Goal: Task Accomplishment & Management: Complete application form

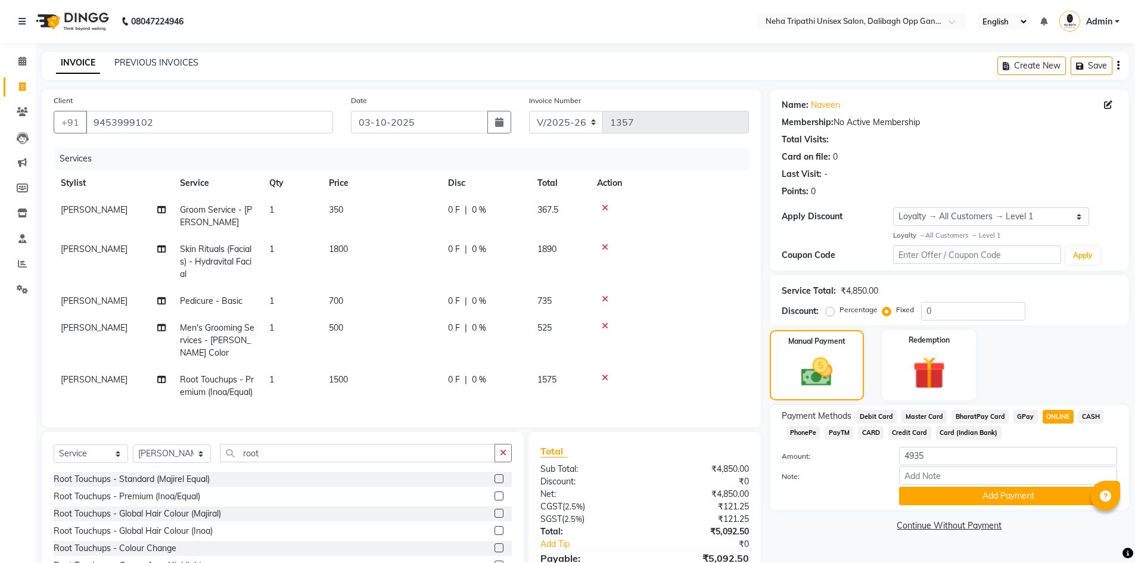
select select "6624"
select select "service"
select select "78658"
select select "1: Object"
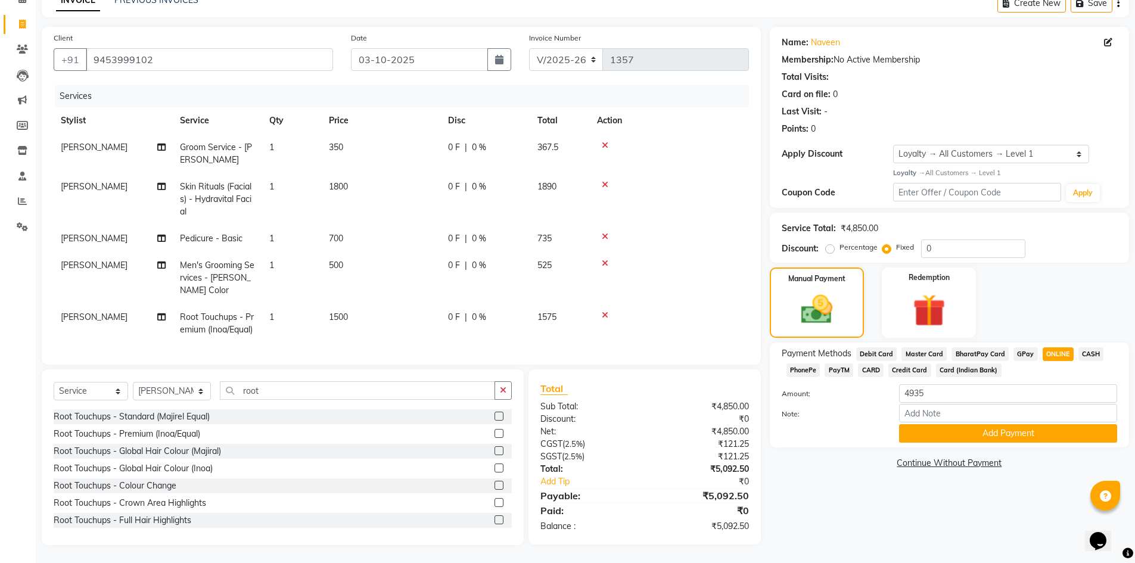
type input "0"
click at [967, 384] on input "4935" at bounding box center [1008, 393] width 218 height 18
type input "4"
click at [981, 240] on input "0" at bounding box center [973, 249] width 104 height 18
type input "01262.5"
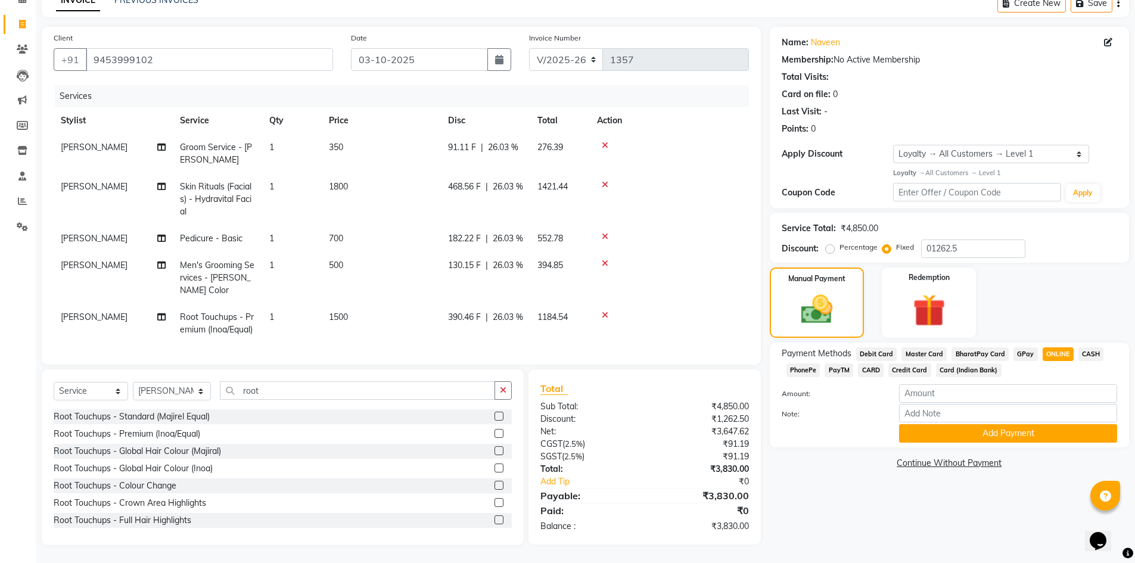
click at [1049, 347] on span "ONLINE" at bounding box center [1058, 354] width 31 height 14
type input "3830"
click at [1011, 424] on button "Add Payment" at bounding box center [1008, 433] width 218 height 18
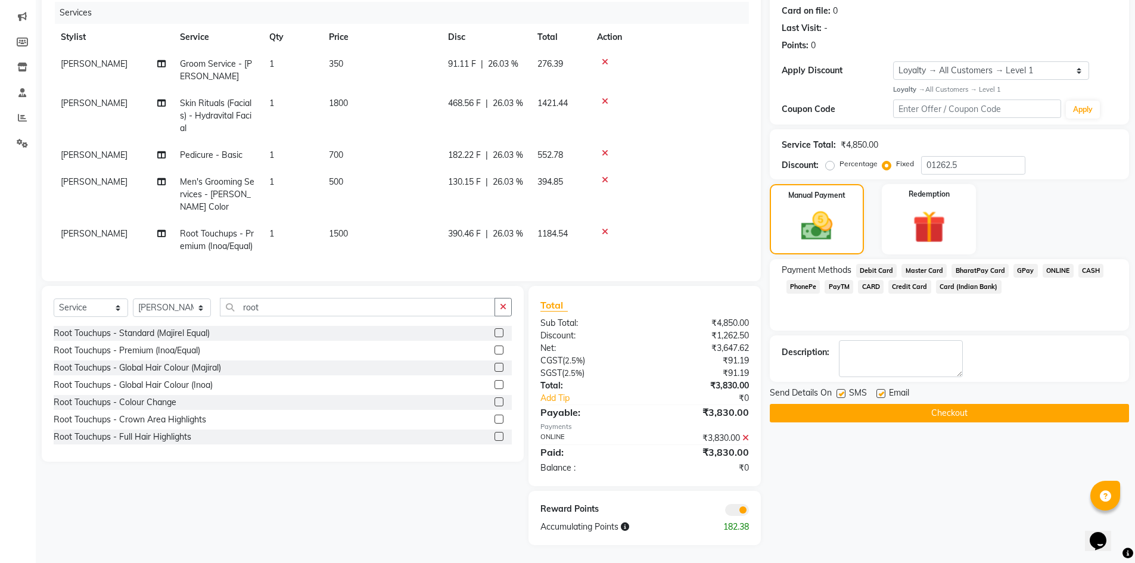
scroll to position [167, 0]
click at [906, 404] on button "Checkout" at bounding box center [949, 413] width 359 height 18
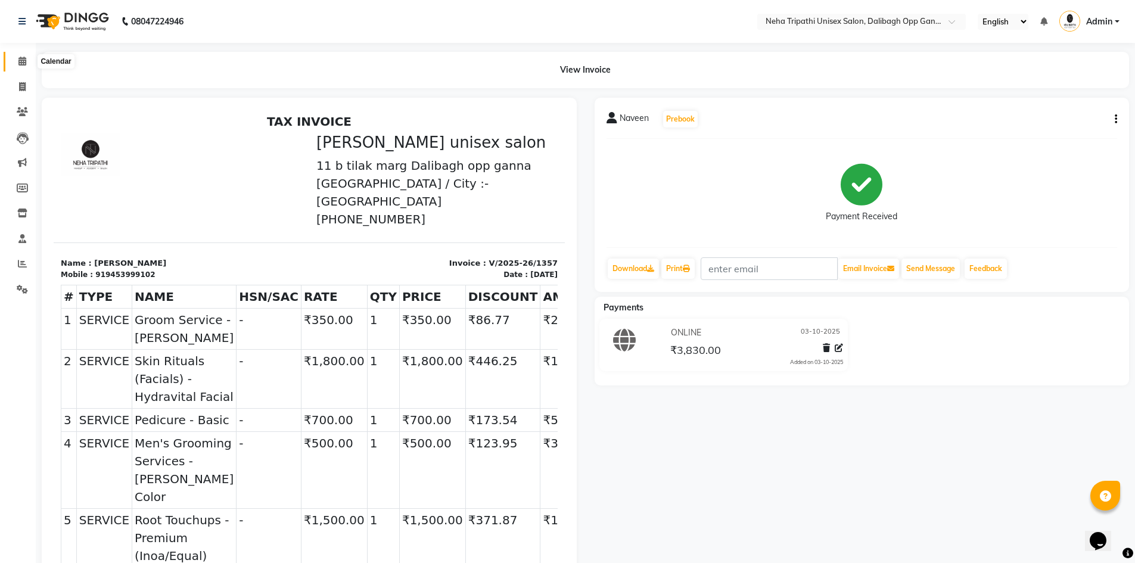
click at [23, 61] on icon at bounding box center [22, 61] width 8 height 9
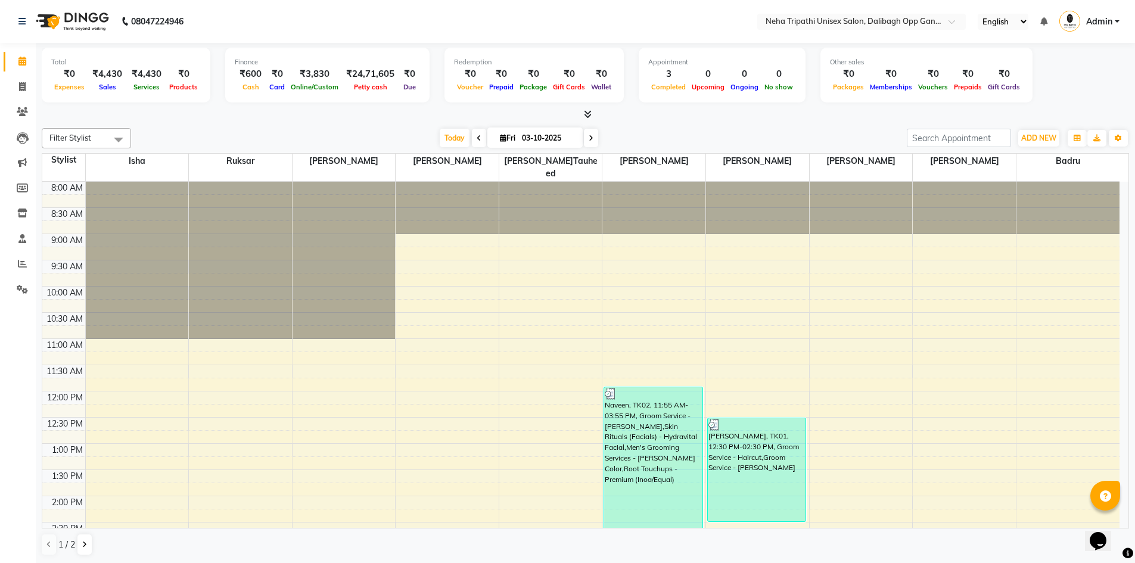
click at [317, 119] on div at bounding box center [585, 114] width 1087 height 13
click at [28, 89] on span at bounding box center [22, 87] width 21 height 14
select select "service"
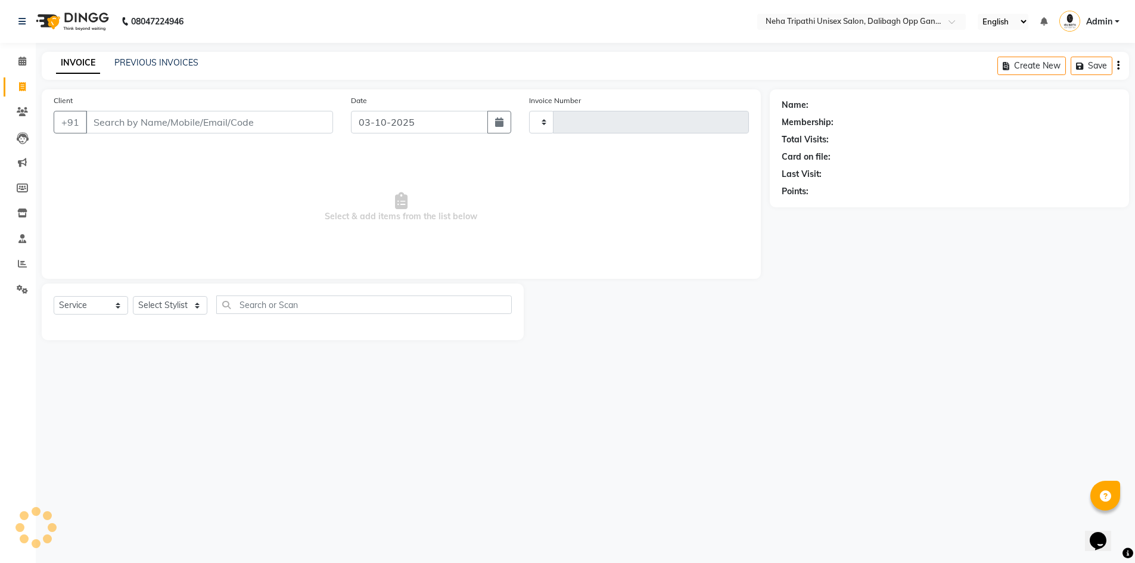
type input "1358"
select select "6624"
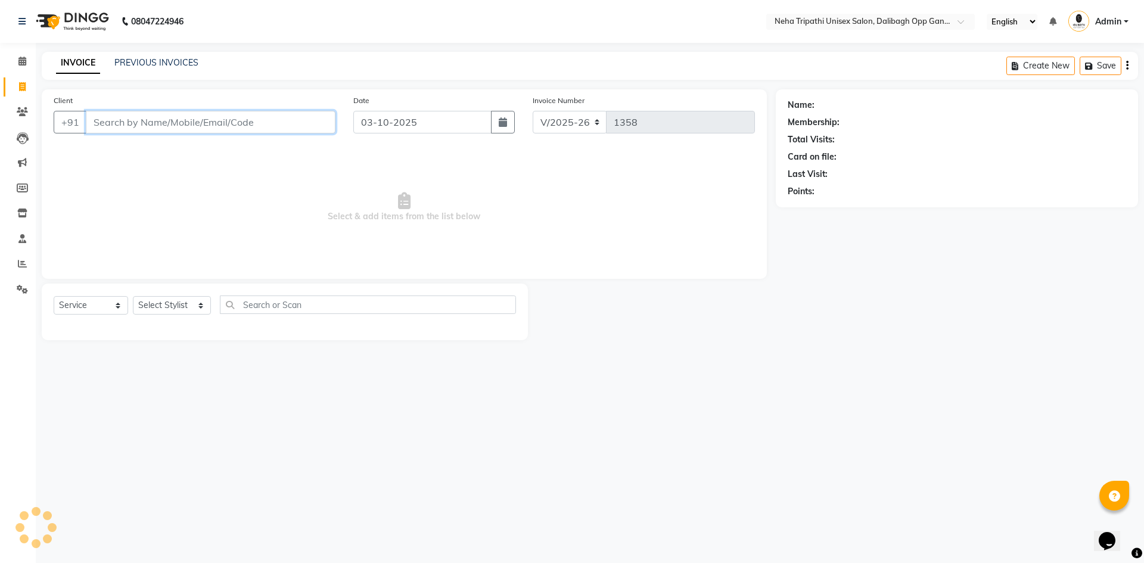
click at [278, 117] on input "Client" at bounding box center [211, 122] width 250 height 23
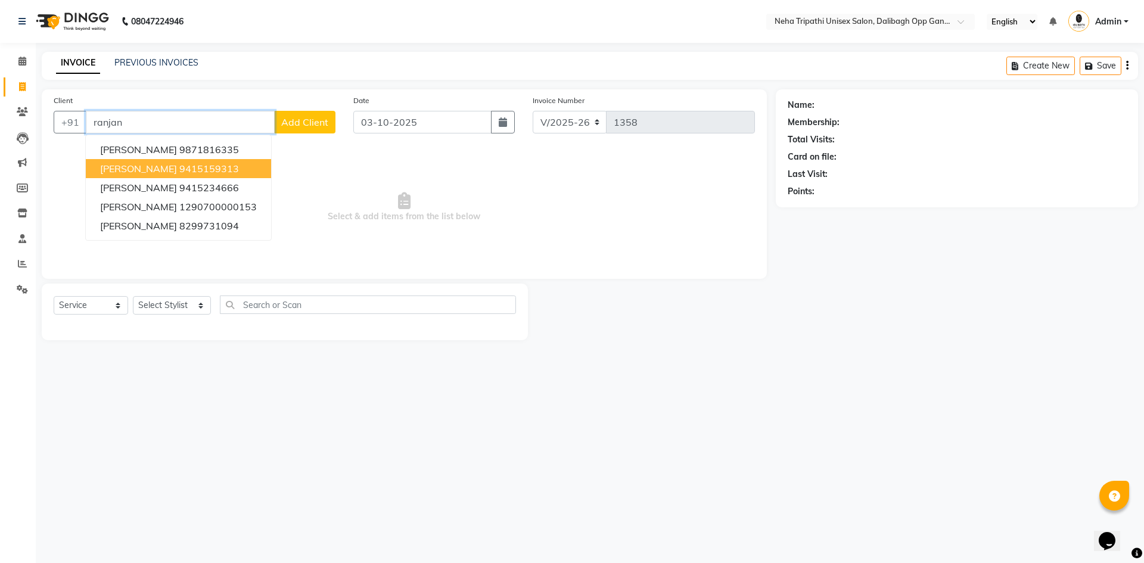
click at [179, 170] on ngb-highlight "9415159313" at bounding box center [209, 169] width 60 height 12
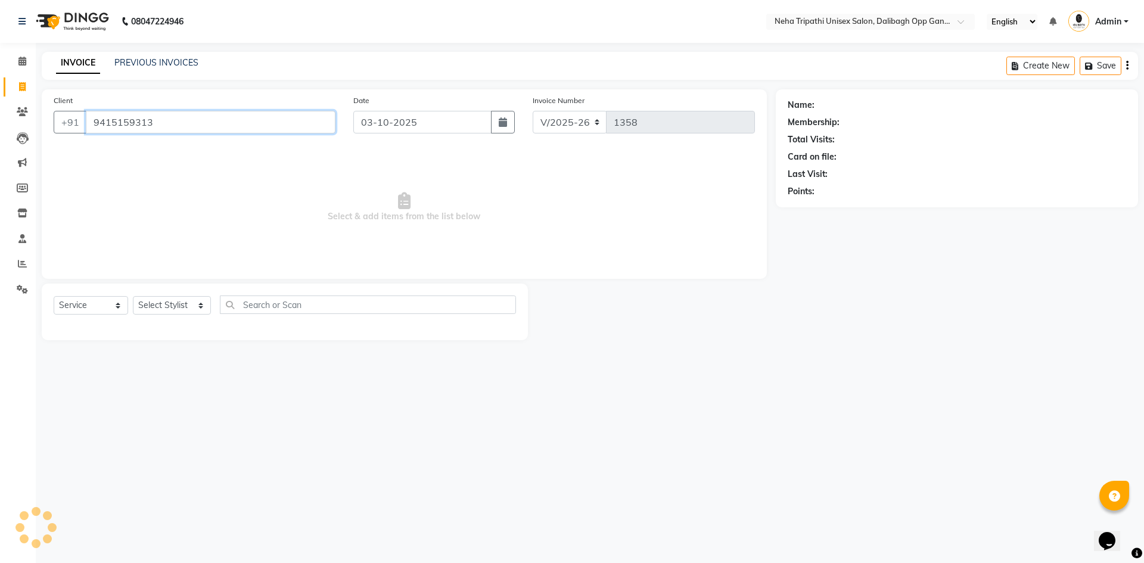
type input "9415159313"
select select "1: Object"
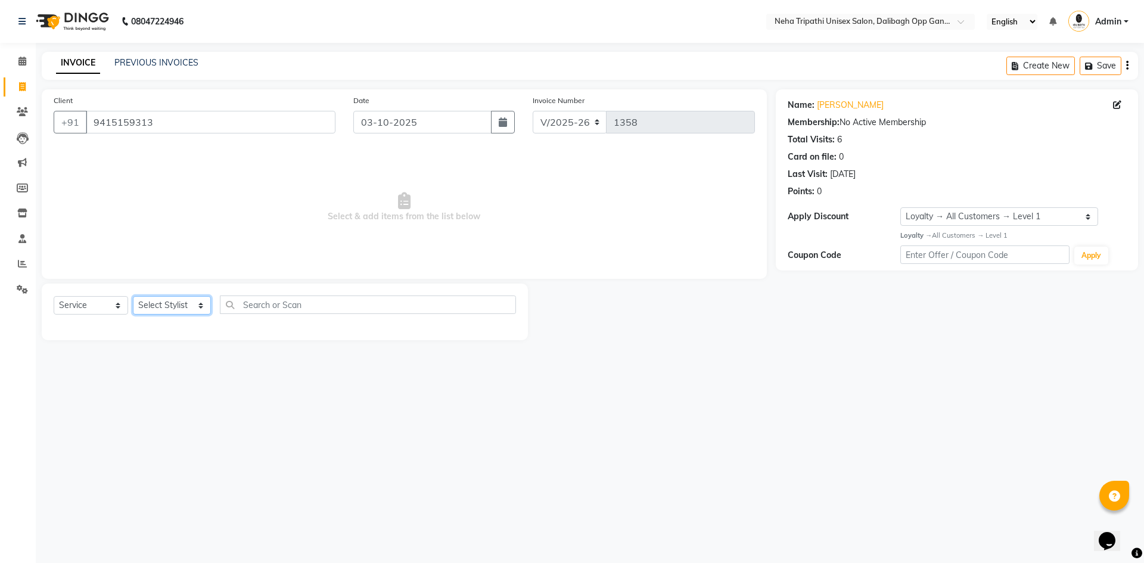
click at [183, 303] on select "Select Stylist Badru [PERSON_NAME] isha [PERSON_NAME] Mohd.[PERSON_NAME] [PERSO…" at bounding box center [172, 305] width 78 height 18
select select "51166"
click at [133, 296] on select "Select Stylist Badru [PERSON_NAME] isha [PERSON_NAME] Mohd.[PERSON_NAME] [PERSO…" at bounding box center [172, 305] width 78 height 18
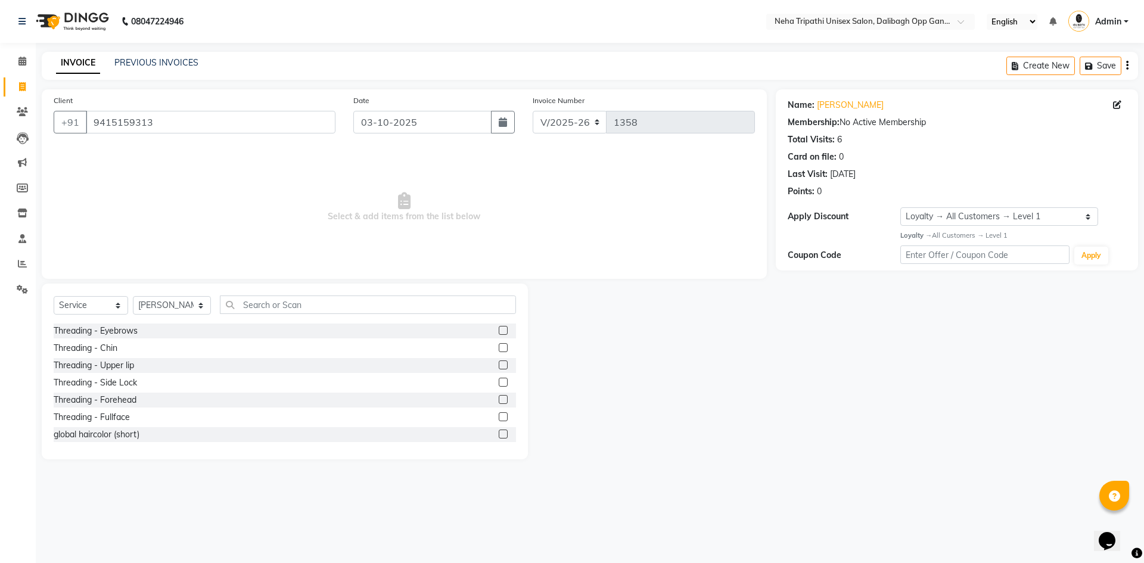
click at [499, 333] on label at bounding box center [503, 330] width 9 height 9
click at [499, 333] on input "checkbox" at bounding box center [503, 331] width 8 height 8
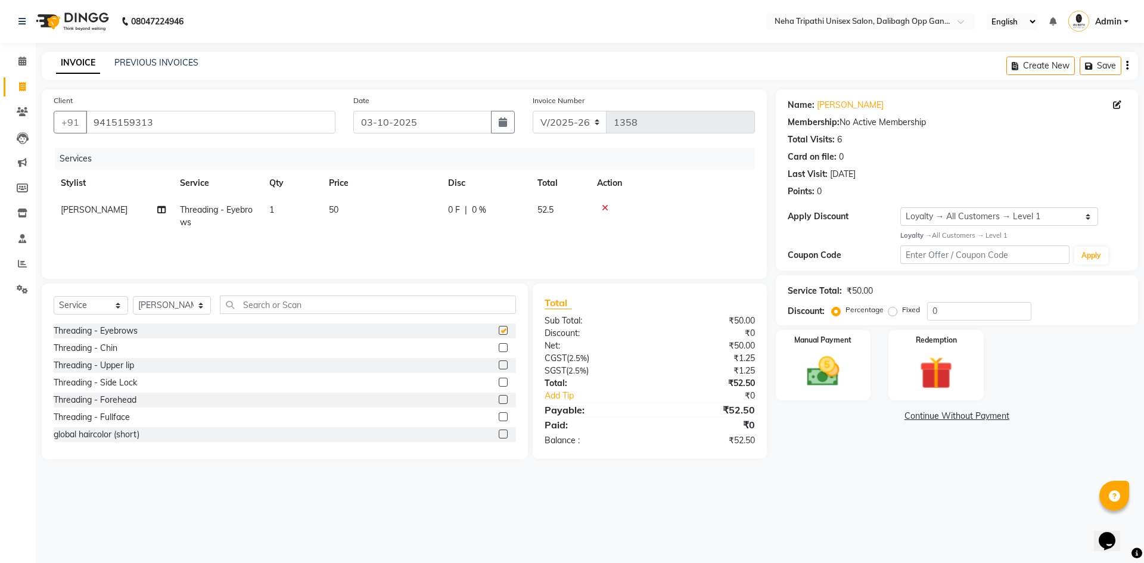
checkbox input "false"
click at [902, 311] on label "Fixed" at bounding box center [911, 309] width 18 height 11
click at [893, 311] on input "Fixed" at bounding box center [895, 310] width 8 height 8
radio input "true"
click at [974, 300] on div "Service Total: ₹50.00 Discount: Percentage Fixed 0" at bounding box center [957, 300] width 338 height 41
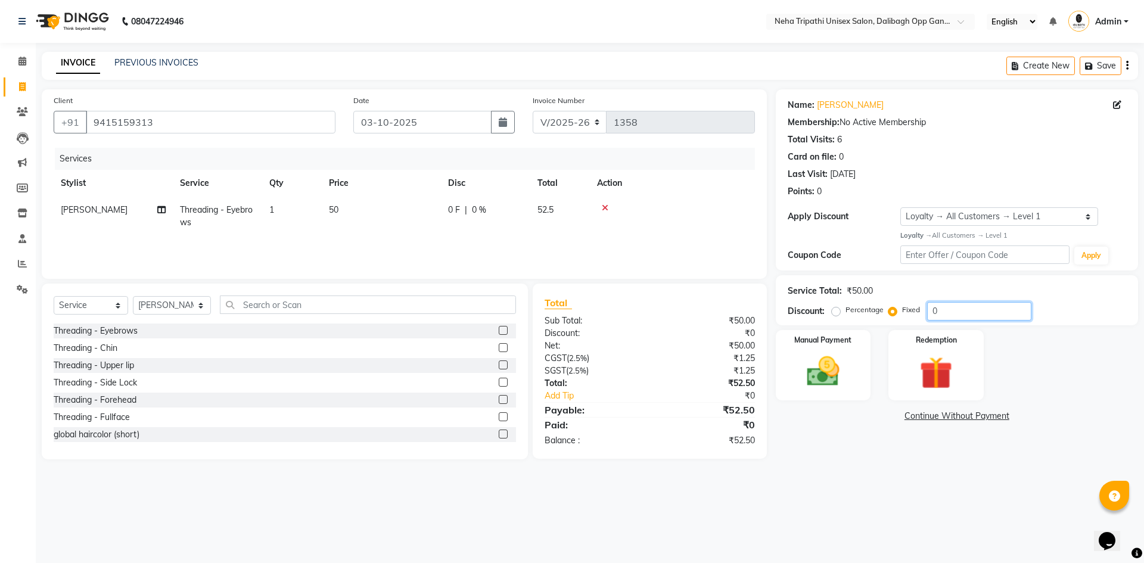
click at [970, 316] on input "0" at bounding box center [979, 311] width 104 height 18
type input "02.50"
drag, startPoint x: 829, startPoint y: 376, endPoint x: 862, endPoint y: 397, distance: 38.3
click at [830, 376] on img at bounding box center [823, 371] width 55 height 39
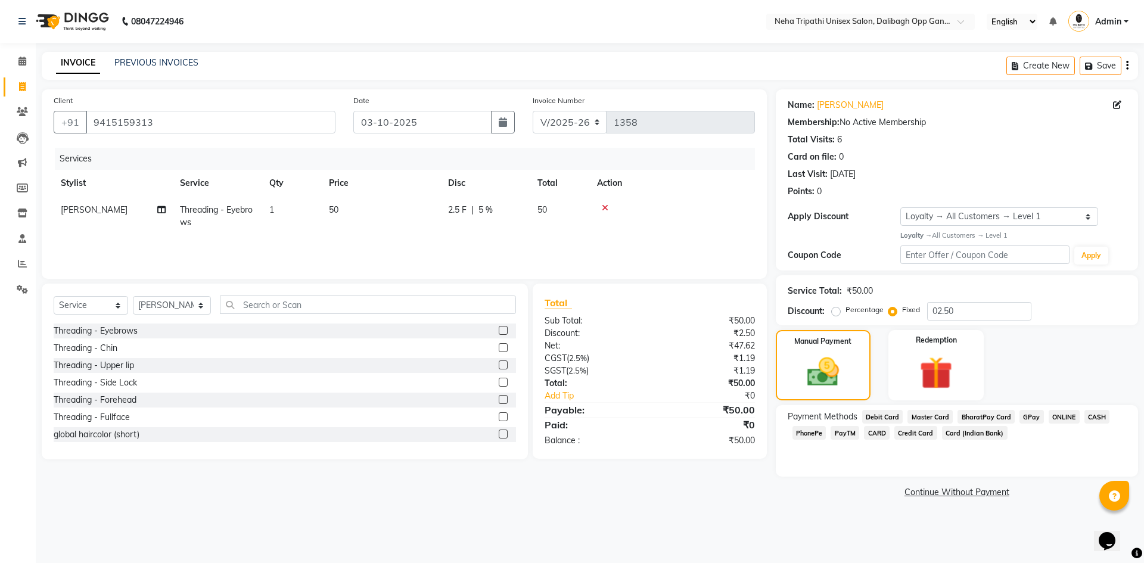
click at [1096, 420] on span "CASH" at bounding box center [1098, 417] width 26 height 14
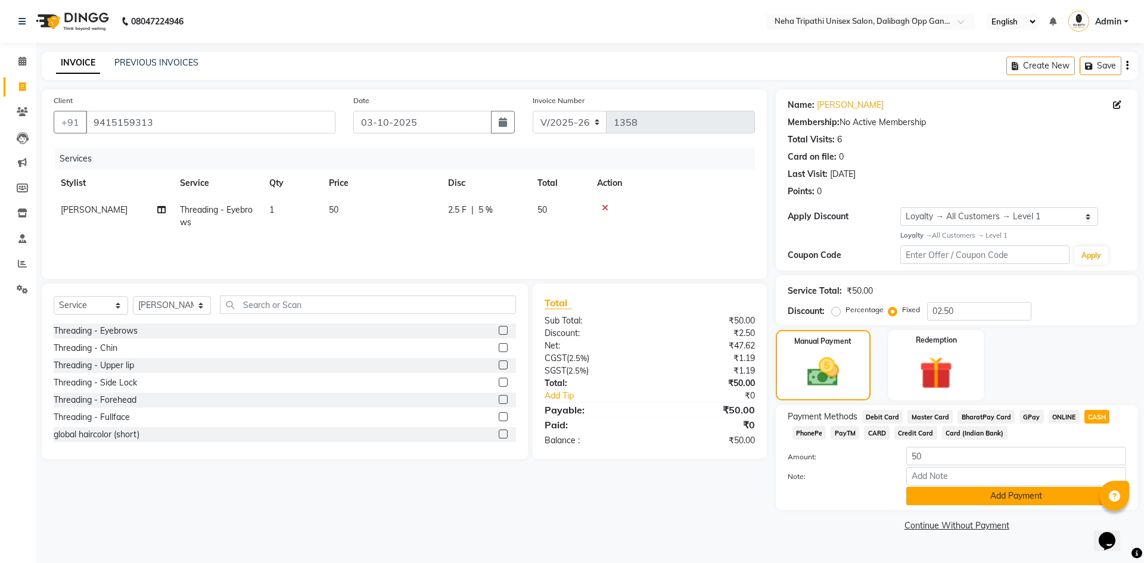
click at [1070, 495] on button "Add Payment" at bounding box center [1016, 496] width 220 height 18
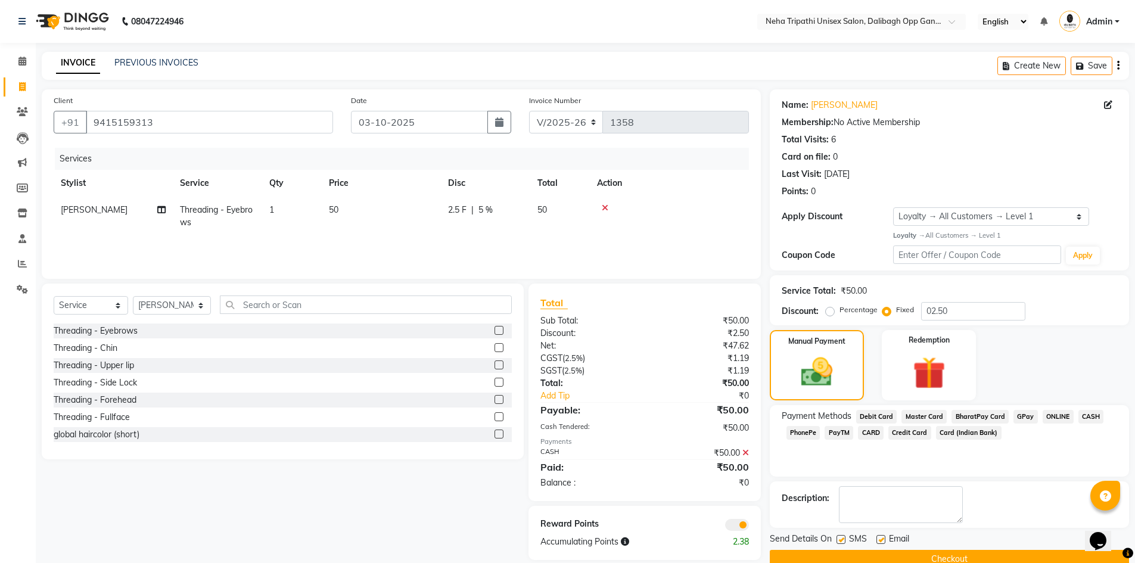
click at [896, 559] on button "Checkout" at bounding box center [949, 559] width 359 height 18
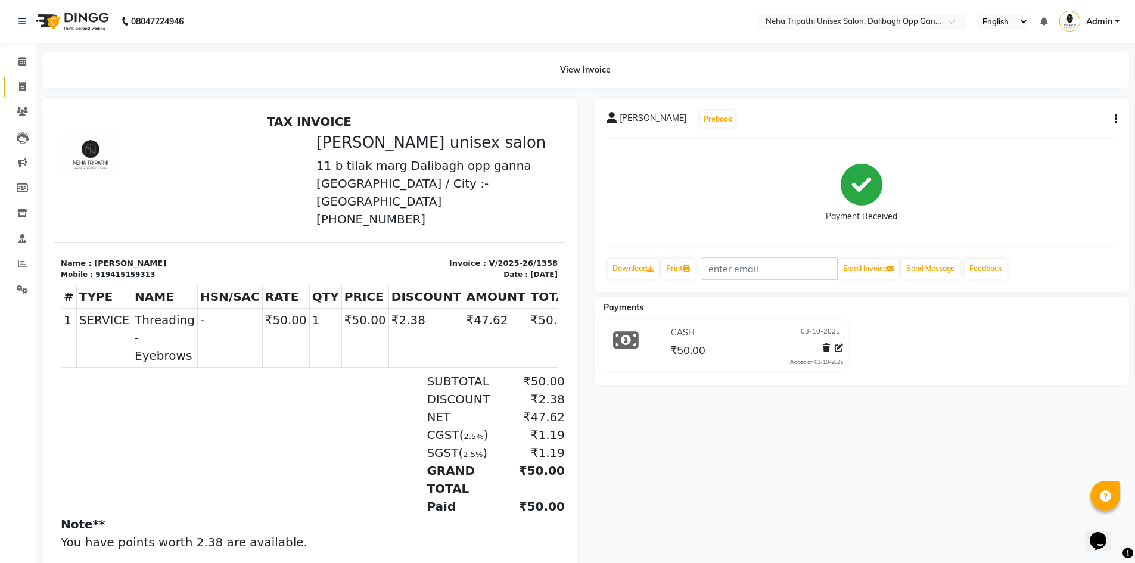
click at [26, 94] on link "Invoice" at bounding box center [18, 87] width 29 height 20
select select "service"
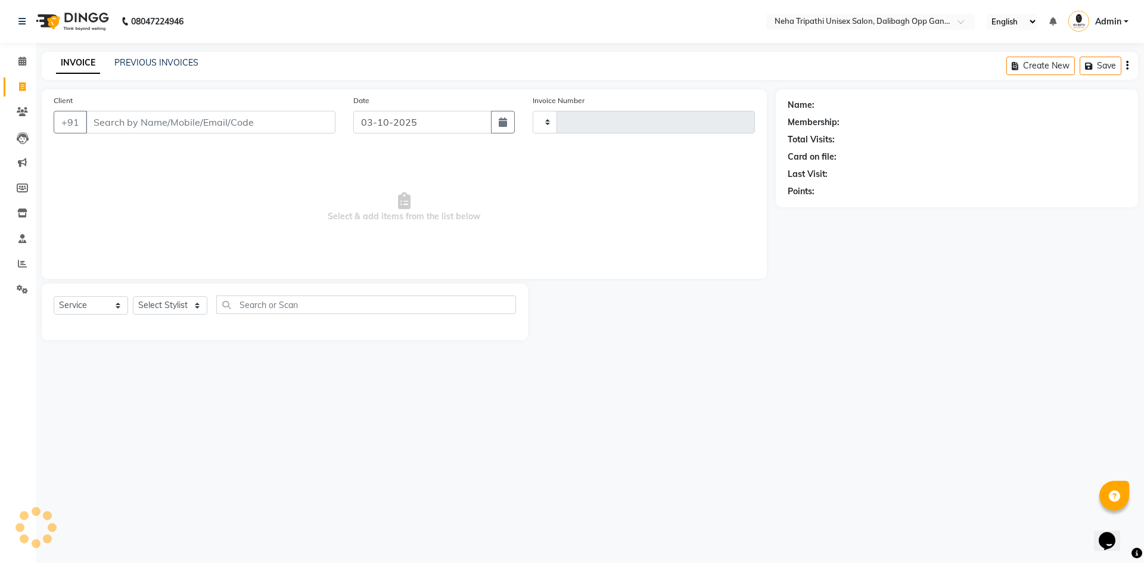
type input "1359"
select select "6624"
click at [188, 65] on link "PREVIOUS INVOICES" at bounding box center [156, 62] width 84 height 11
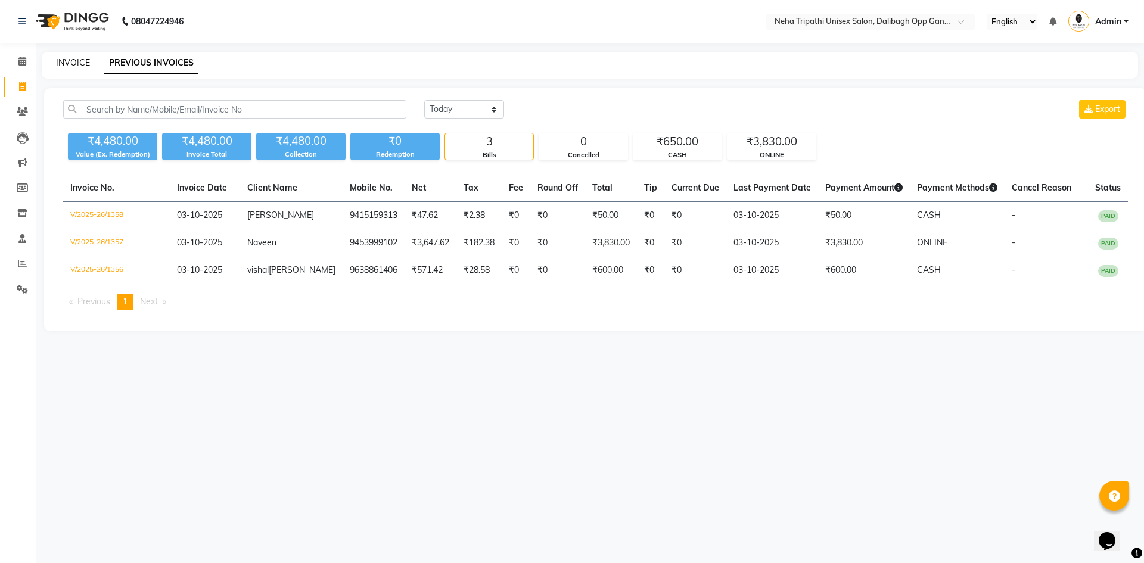
click at [76, 66] on link "INVOICE" at bounding box center [73, 62] width 34 height 11
select select "6624"
select select "service"
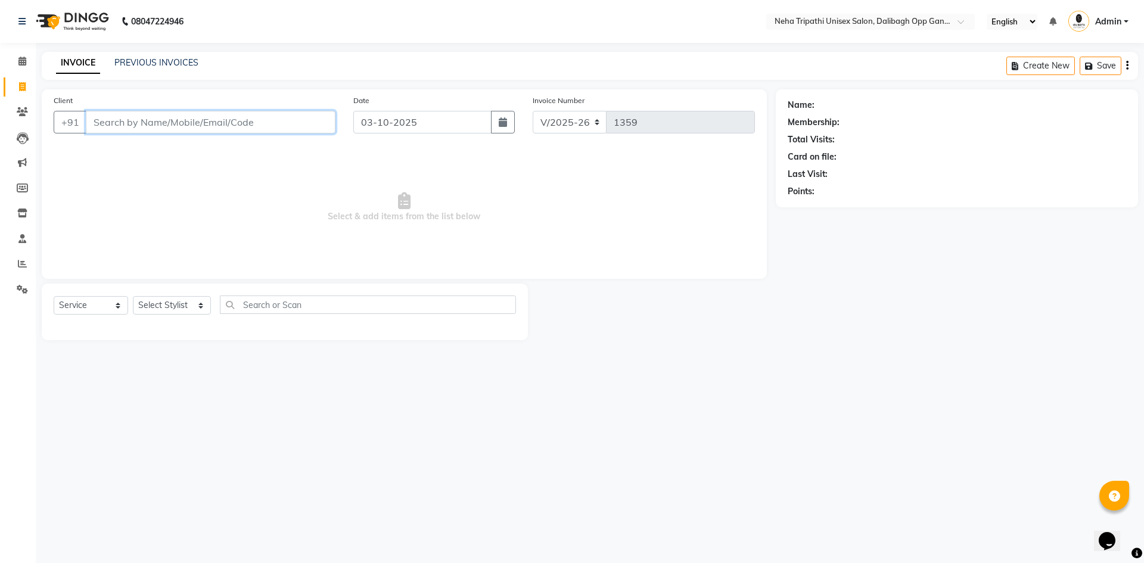
click at [287, 115] on input "Client" at bounding box center [211, 122] width 250 height 23
click at [203, 127] on input "Client" at bounding box center [211, 122] width 250 height 23
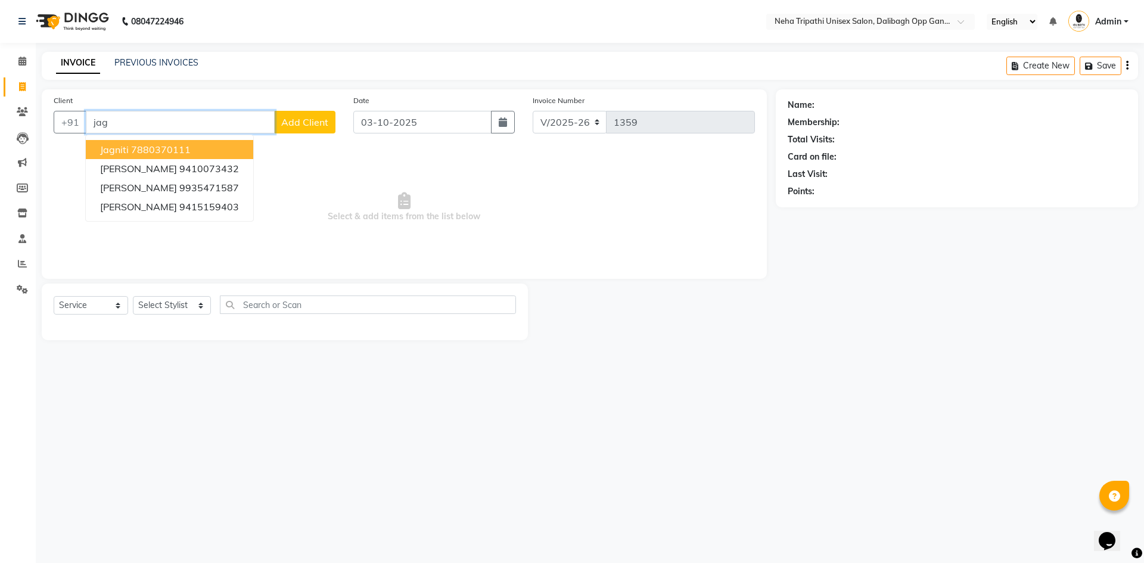
click at [187, 151] on ngb-highlight "7880370111" at bounding box center [161, 150] width 60 height 12
type input "7880370111"
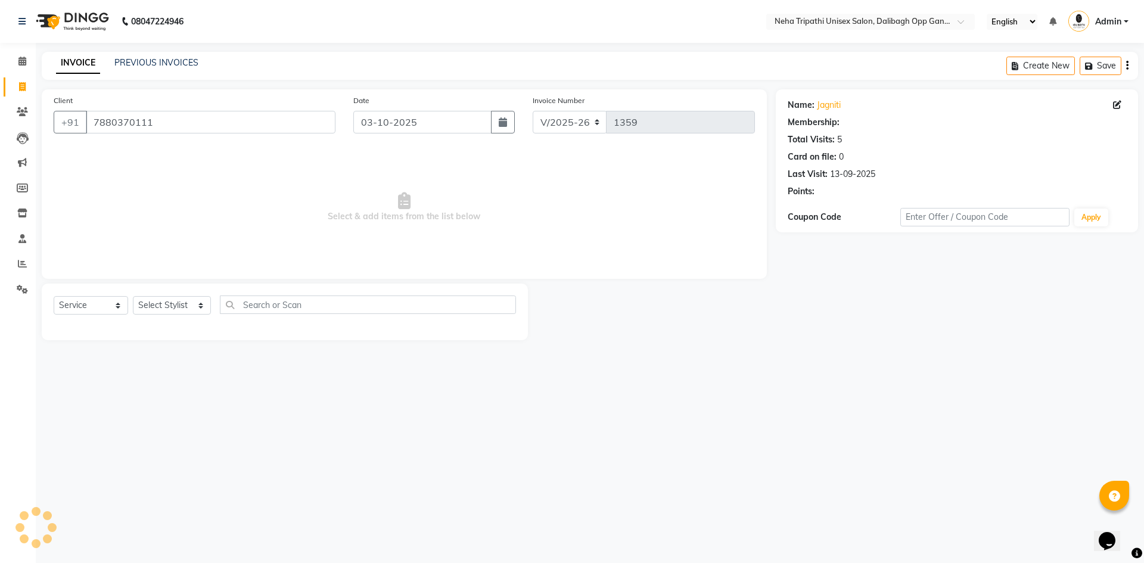
select select "1: Object"
click at [185, 306] on select "Select Stylist Badru [PERSON_NAME] isha [PERSON_NAME] Mohd.[PERSON_NAME] [PERSO…" at bounding box center [172, 305] width 78 height 18
select select "51218"
click at [133, 296] on select "Select Stylist Badru [PERSON_NAME] isha [PERSON_NAME] Mohd.[PERSON_NAME] [PERSO…" at bounding box center [172, 305] width 78 height 18
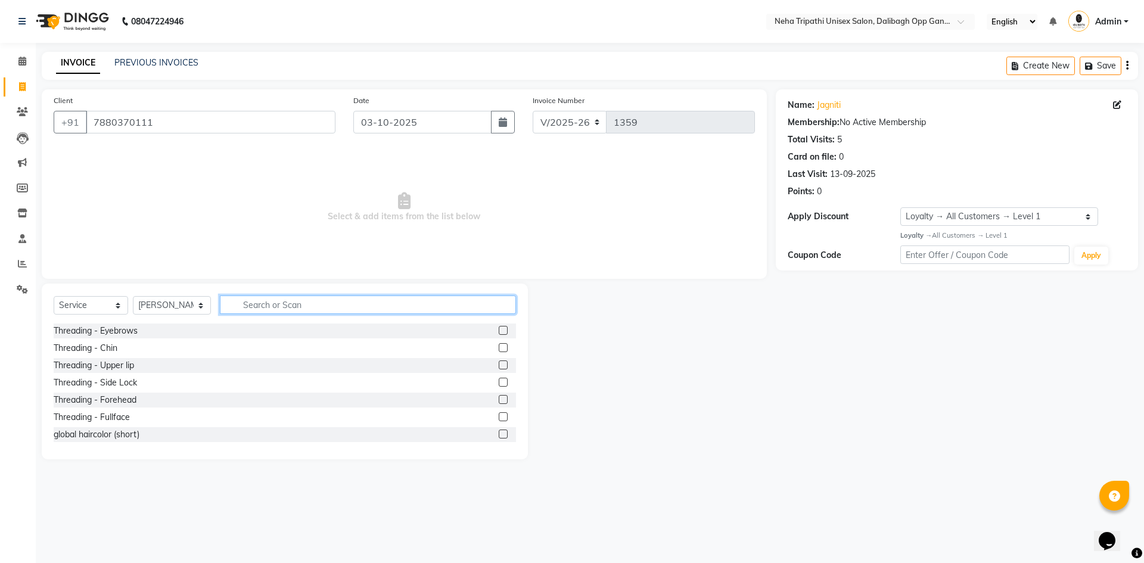
click at [275, 307] on input "text" at bounding box center [368, 305] width 296 height 18
type input "kanpek"
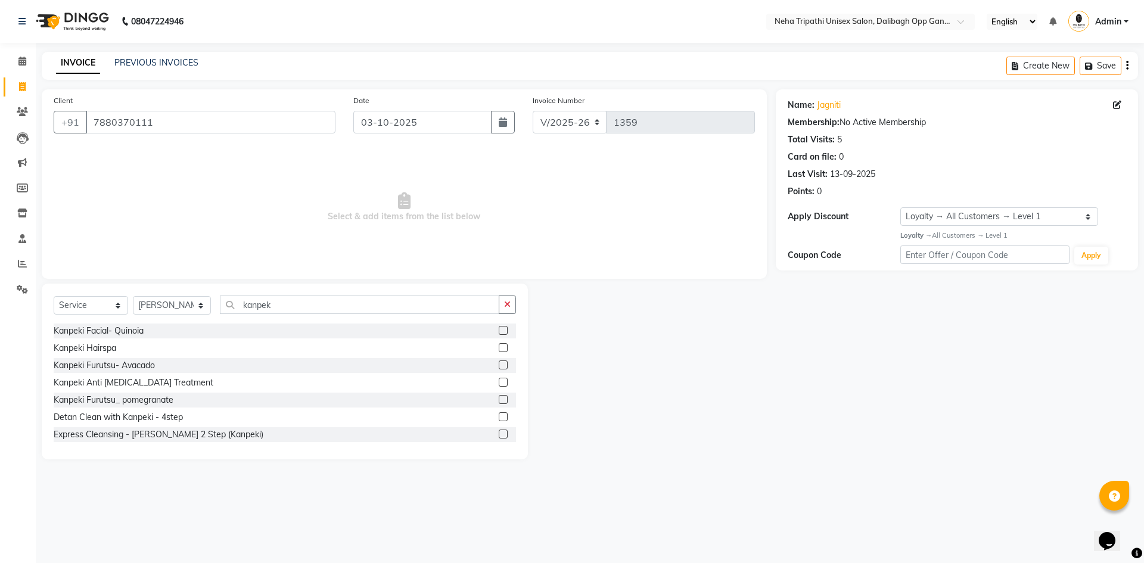
click at [499, 346] on label at bounding box center [503, 347] width 9 height 9
click at [499, 346] on input "checkbox" at bounding box center [503, 348] width 8 height 8
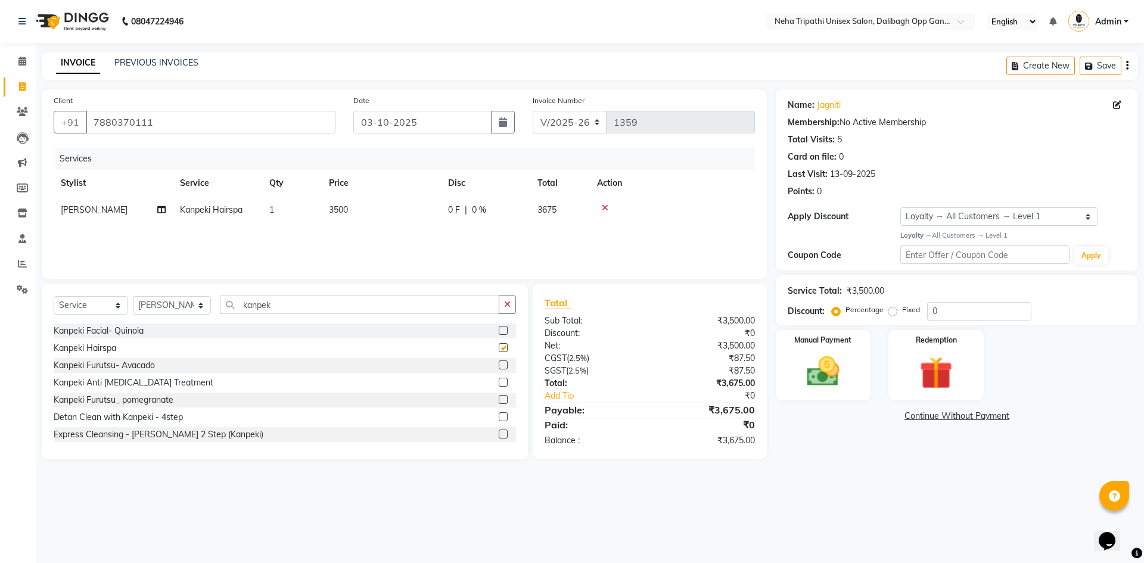
checkbox input "false"
click at [334, 205] on span "3500" at bounding box center [338, 209] width 19 height 11
select select "51218"
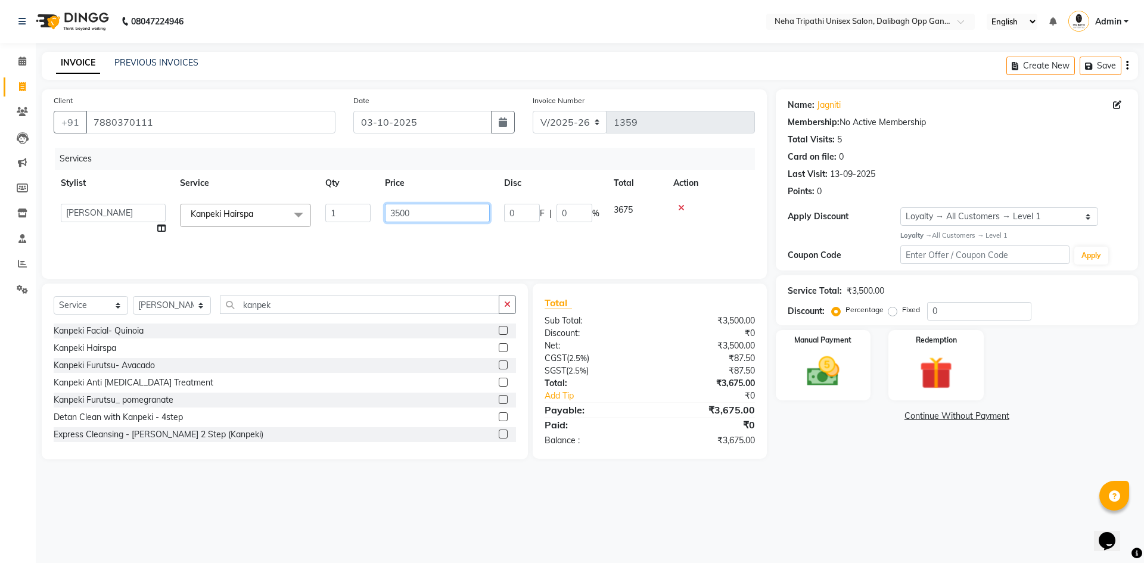
drag, startPoint x: 442, startPoint y: 209, endPoint x: 361, endPoint y: 207, distance: 80.5
click at [351, 221] on tr "Badru [PERSON_NAME] isha [PERSON_NAME] Mohd.[PERSON_NAME] [PERSON_NAME] [PERSON…" at bounding box center [404, 219] width 701 height 45
type input "4500"
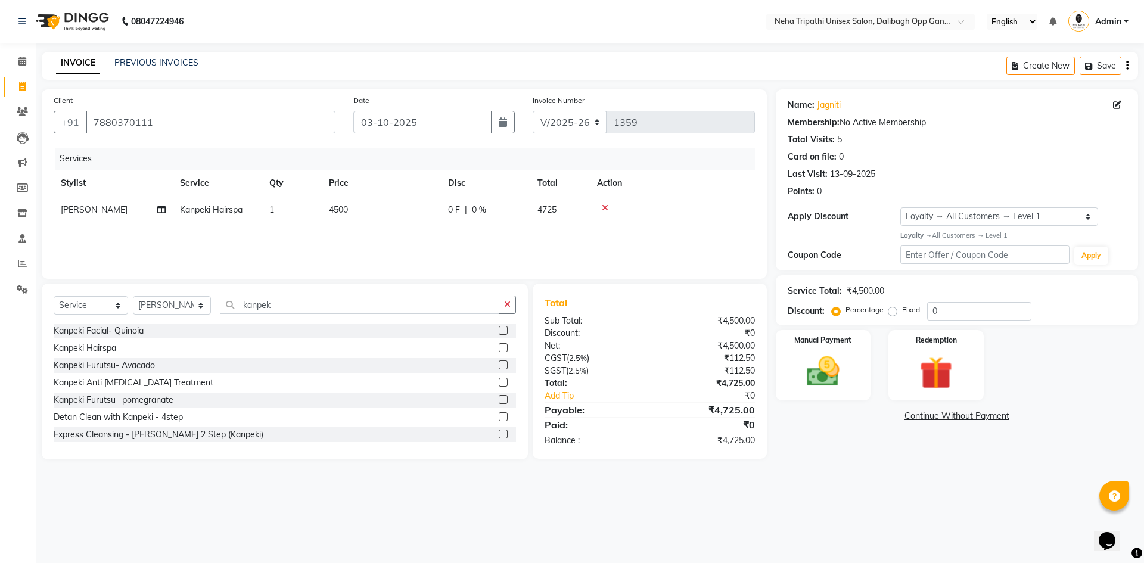
click at [838, 499] on div "08047224946 Select Location × Neha Tripathi Unisex Salon, Dalibagh Opp Ganna Sa…" at bounding box center [572, 281] width 1144 height 563
click at [276, 306] on input "kanpek" at bounding box center [359, 305] width 279 height 18
type input "k"
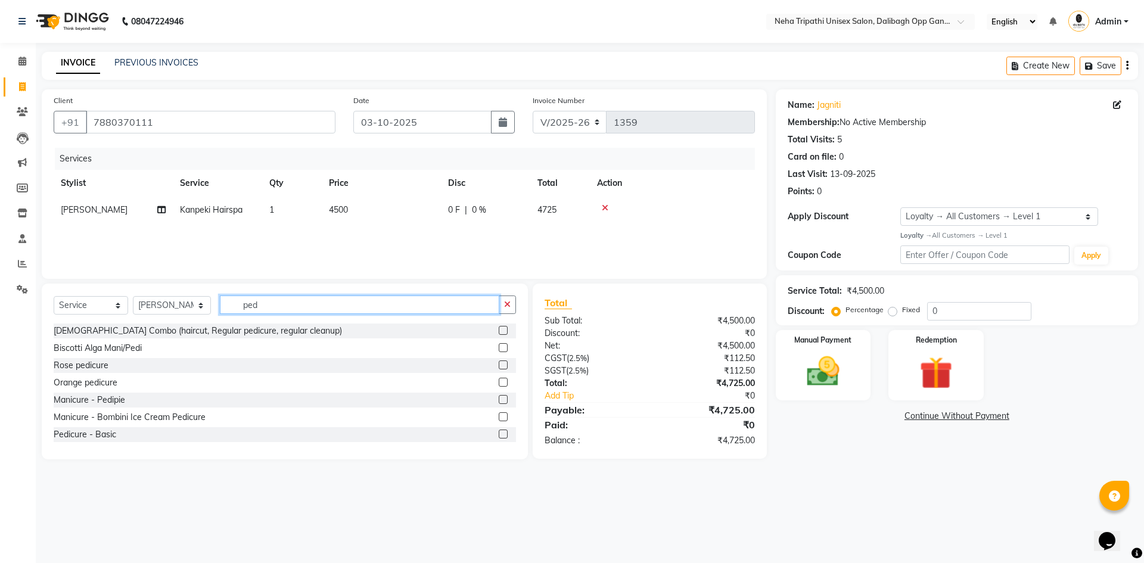
type input "ped"
click at [499, 436] on label at bounding box center [503, 434] width 9 height 9
click at [499, 436] on input "checkbox" at bounding box center [503, 435] width 8 height 8
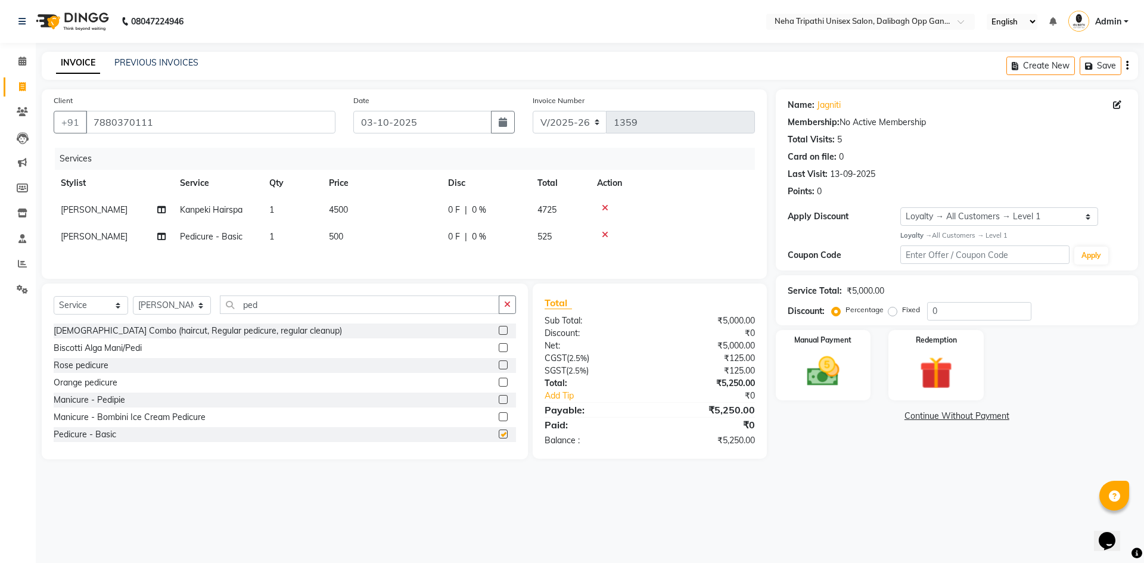
checkbox input "false"
click at [902, 314] on label "Fixed" at bounding box center [911, 309] width 18 height 11
click at [893, 314] on input "Fixed" at bounding box center [895, 310] width 8 height 8
radio input "true"
click at [977, 313] on input "0" at bounding box center [979, 311] width 104 height 18
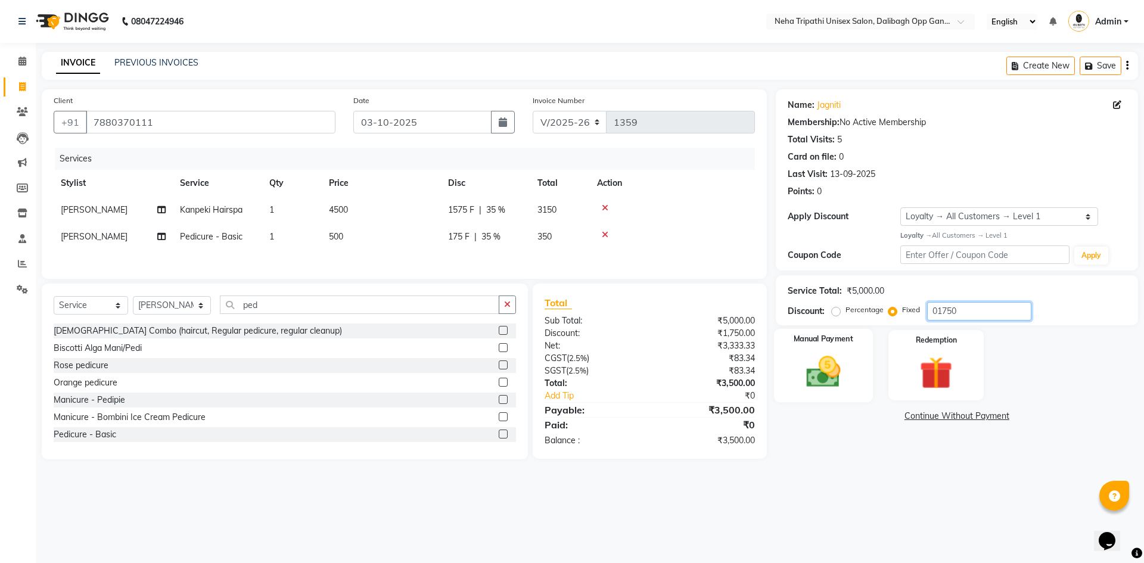
type input "01750"
click at [812, 373] on img at bounding box center [823, 371] width 55 height 39
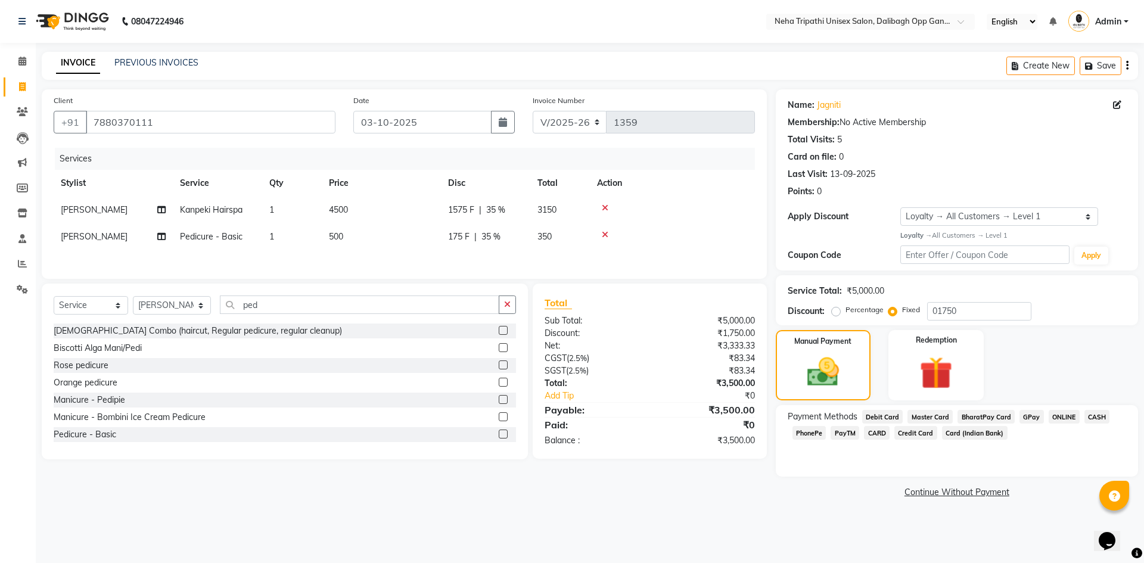
click at [1033, 418] on span "GPay" at bounding box center [1032, 417] width 24 height 14
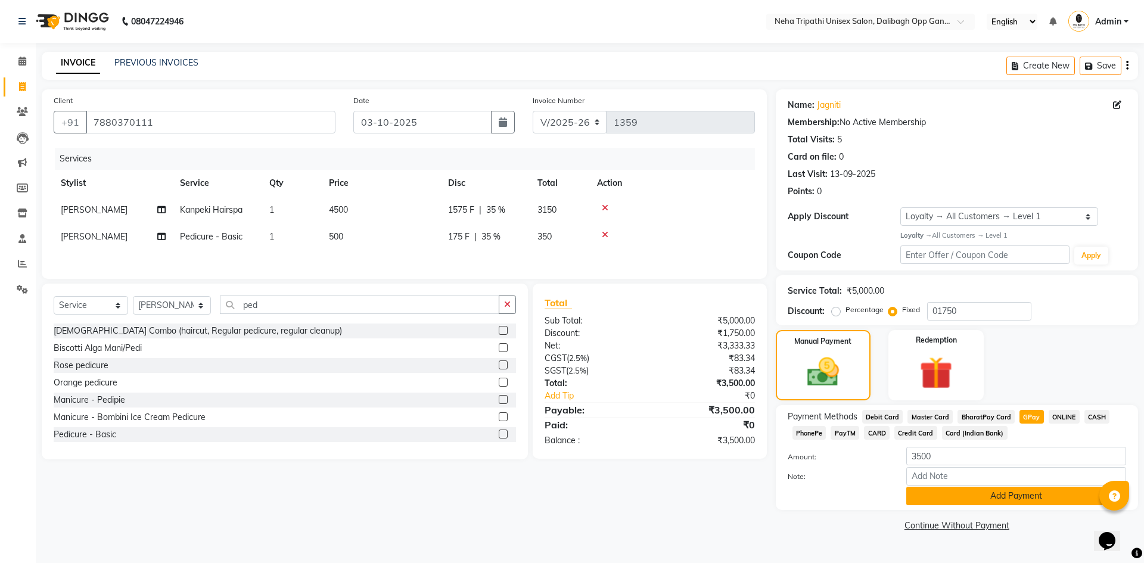
click at [1001, 495] on button "Add Payment" at bounding box center [1016, 496] width 220 height 18
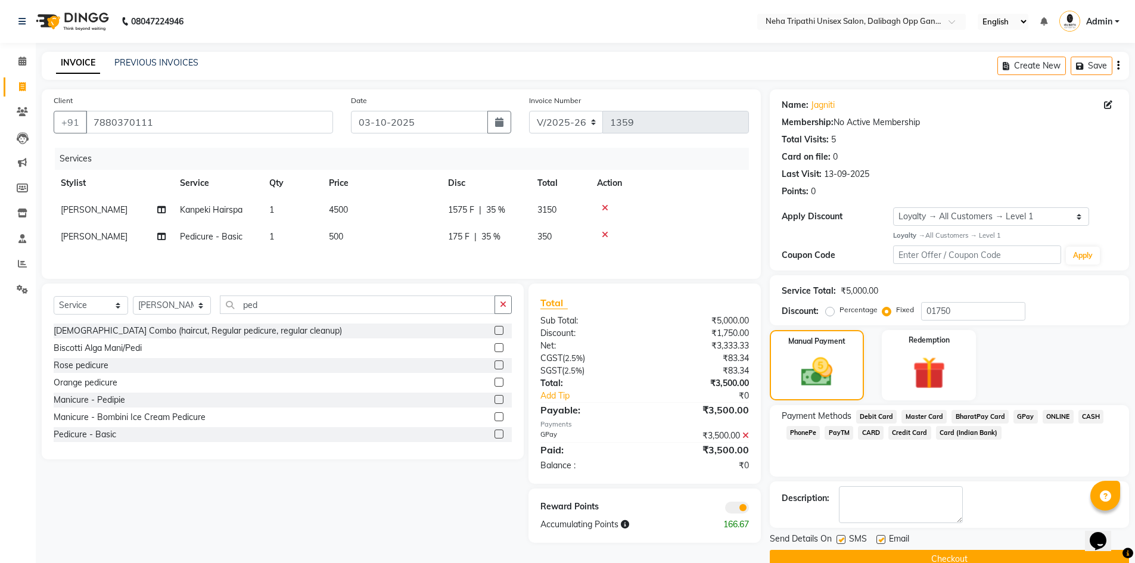
click at [957, 557] on button "Checkout" at bounding box center [949, 559] width 359 height 18
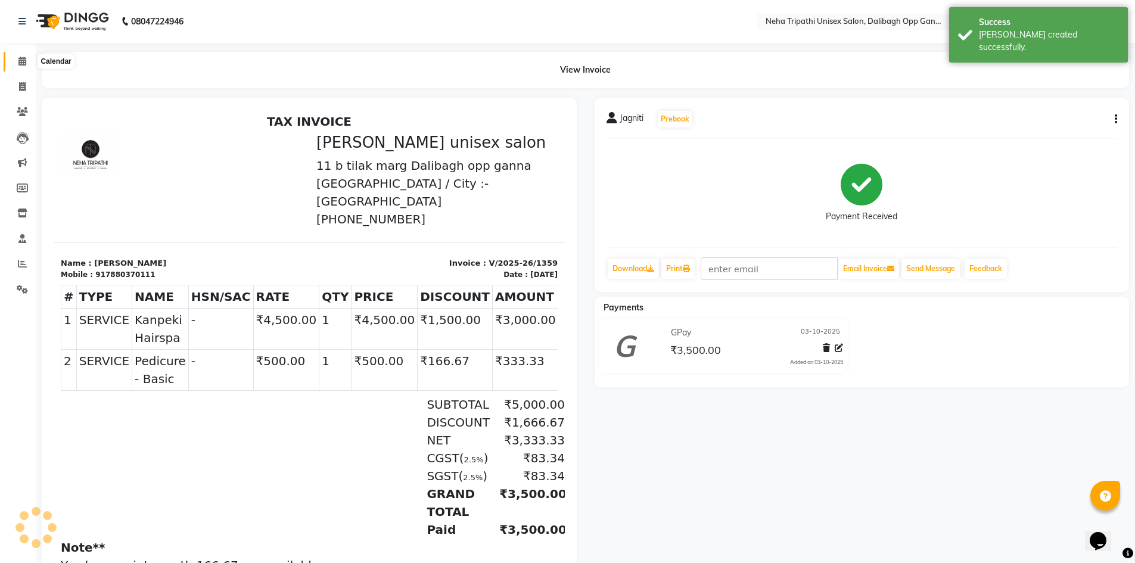
click at [18, 64] on icon at bounding box center [22, 61] width 8 height 9
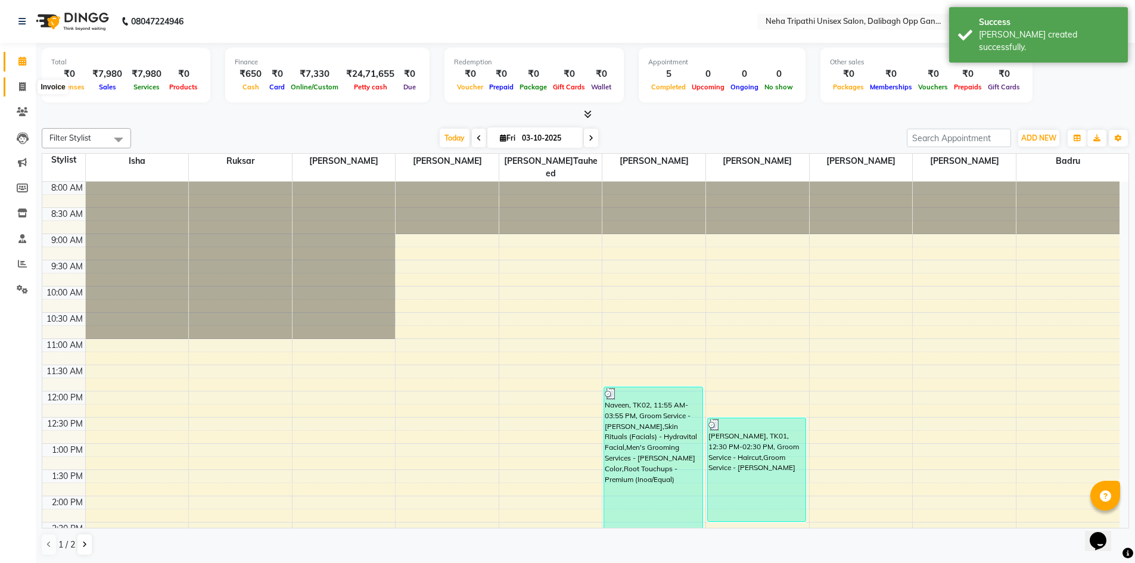
click at [26, 87] on icon at bounding box center [22, 86] width 7 height 9
select select "service"
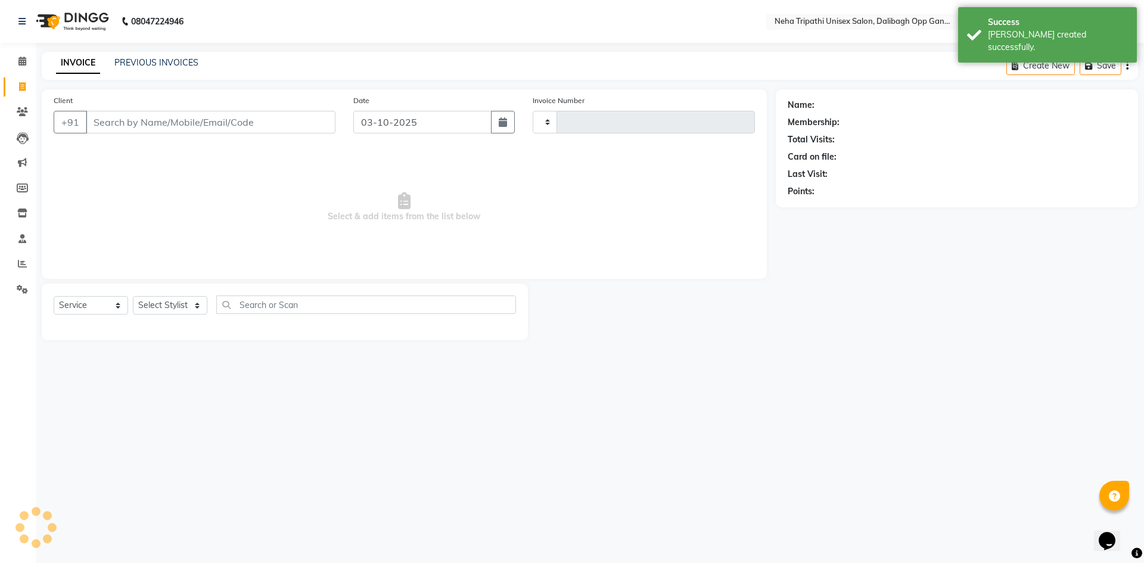
type input "1360"
select select "6624"
click at [162, 62] on link "PREVIOUS INVOICES" at bounding box center [156, 62] width 84 height 11
